Goal: Check status: Check status

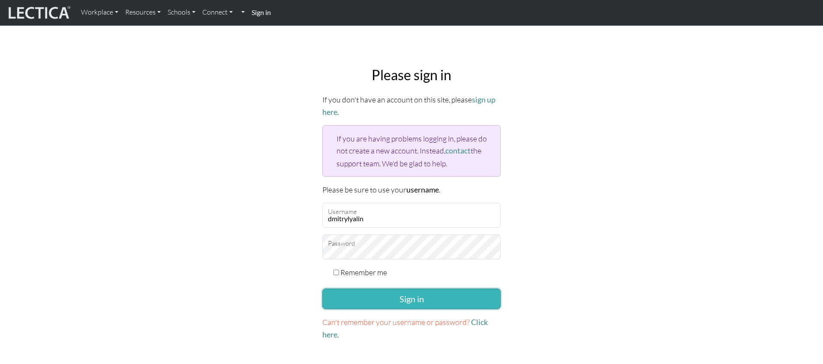
click at [387, 296] on button "Sign in" at bounding box center [412, 299] width 178 height 21
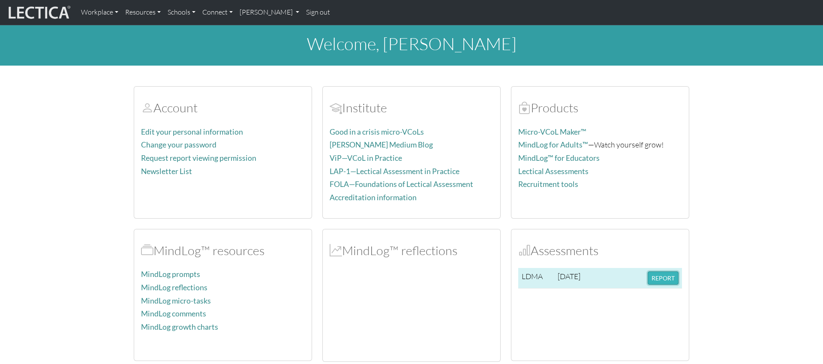
click at [661, 276] on button "REPORT" at bounding box center [663, 277] width 31 height 13
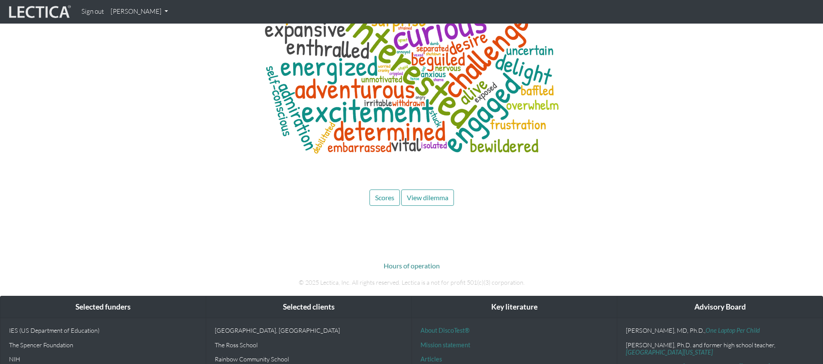
scroll to position [3121, 0]
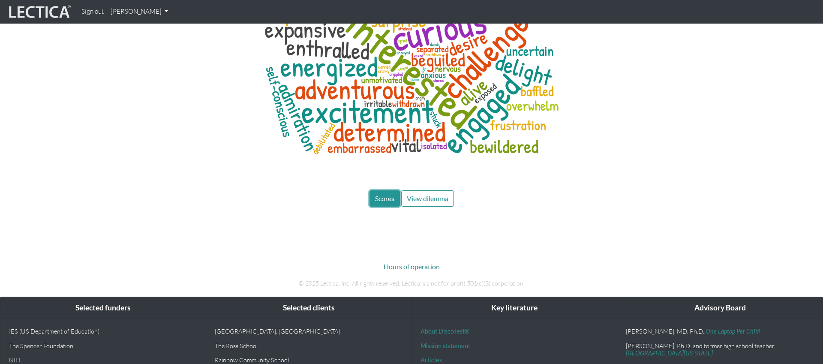
click at [389, 194] on span "Scores" at bounding box center [384, 198] width 19 height 8
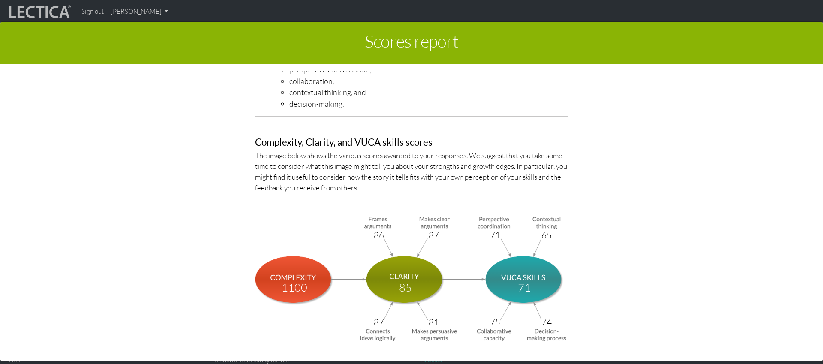
scroll to position [2850, 0]
